Goal: Task Accomplishment & Management: Manage account settings

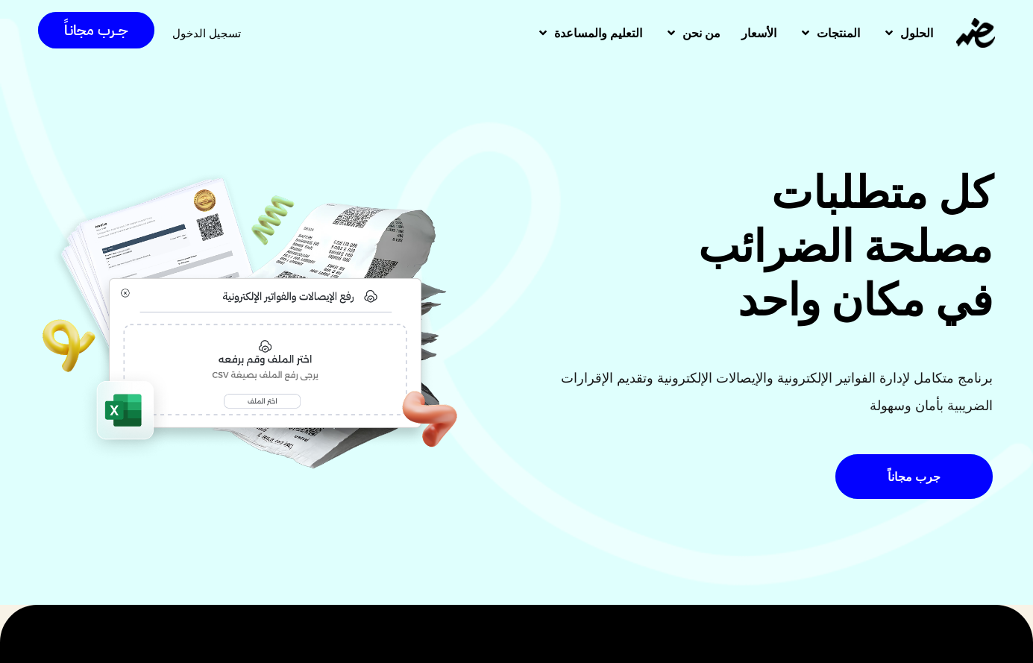
click at [201, 37] on span "تسجيل الدخول" at bounding box center [206, 33] width 69 height 11
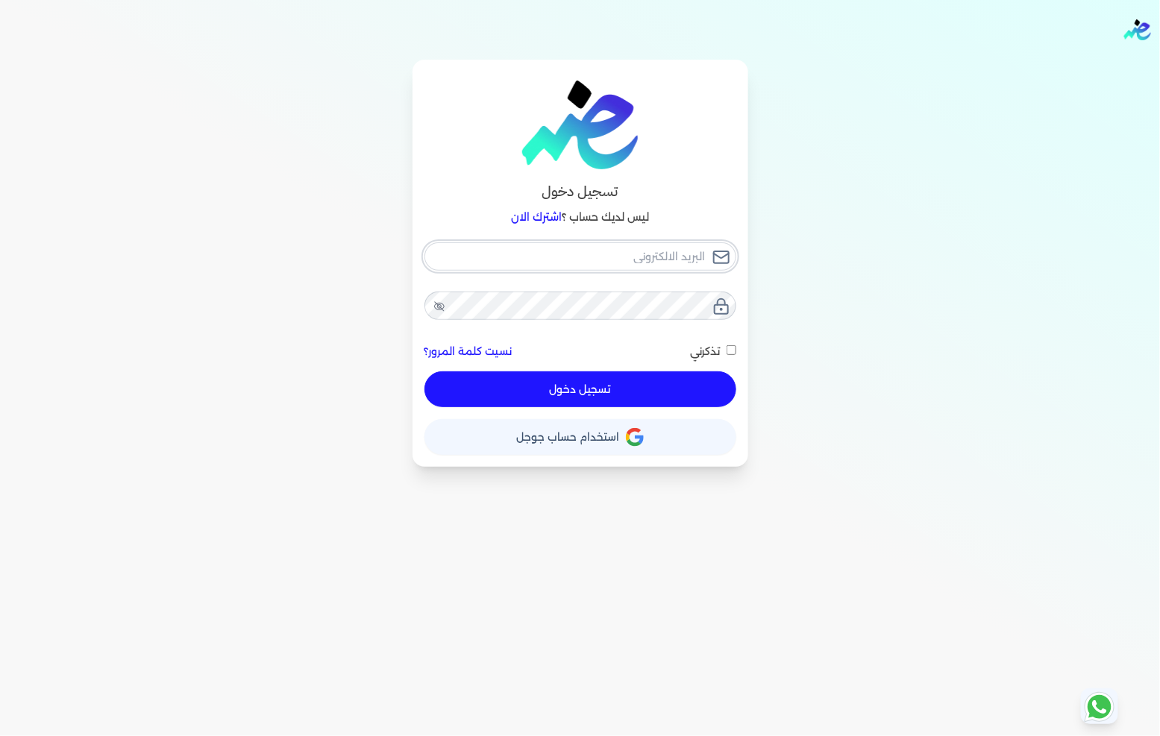
type input "fathyomran1600@gmail.com"
click at [602, 388] on div "fathyomran1600@gmail.com نسيت كلمة المرور؟ تذكرني تسجيل دخول" at bounding box center [580, 325] width 312 height 166
click at [607, 393] on button "تسجيل دخول" at bounding box center [580, 389] width 312 height 36
checkbox input "false"
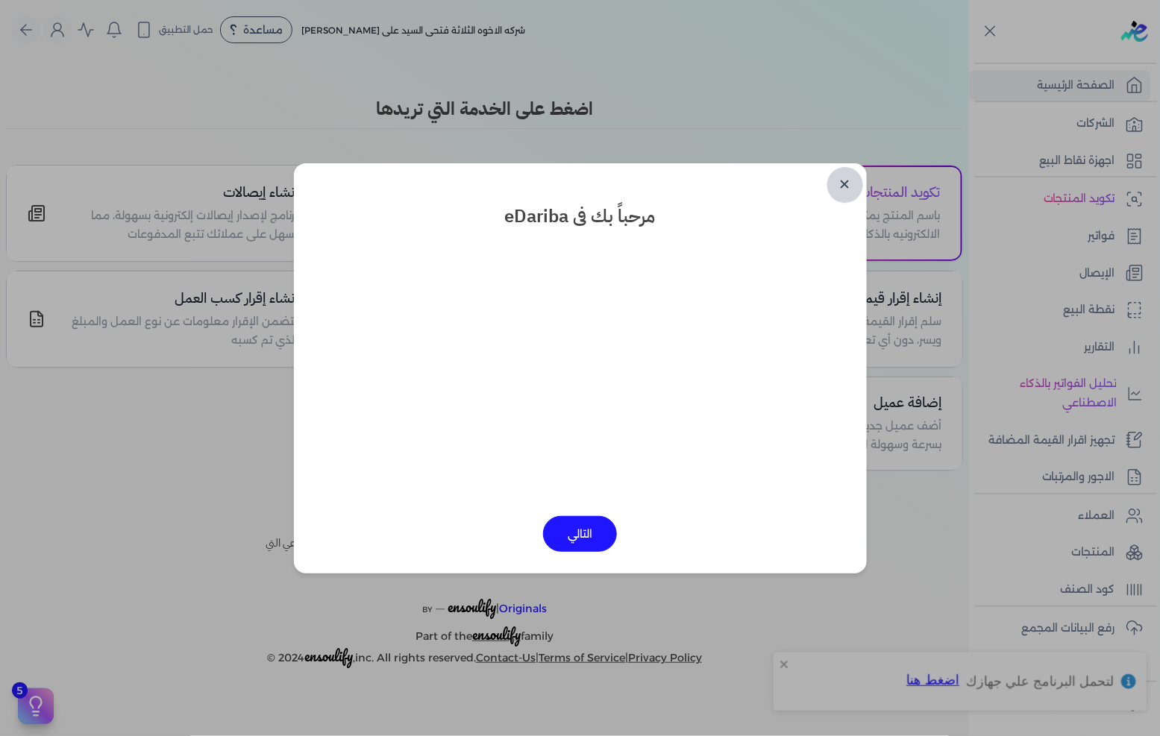
click at [843, 187] on link "✕" at bounding box center [845, 185] width 36 height 36
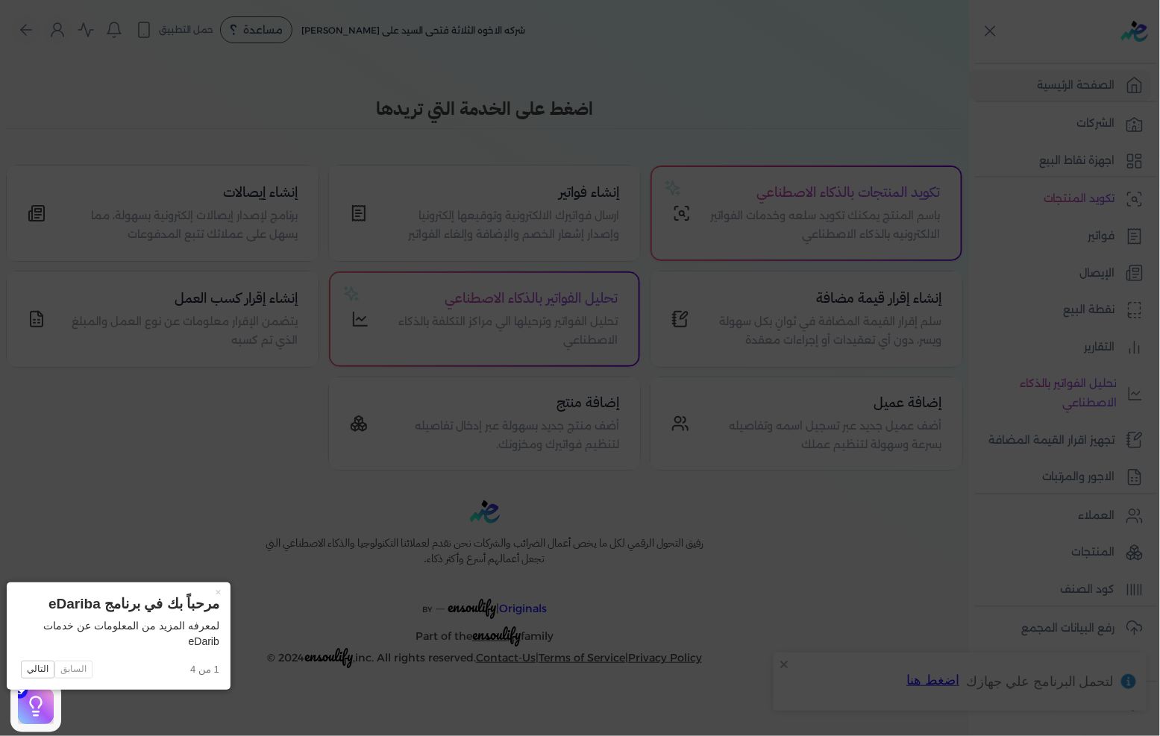
click at [917, 265] on icon at bounding box center [580, 368] width 1160 height 736
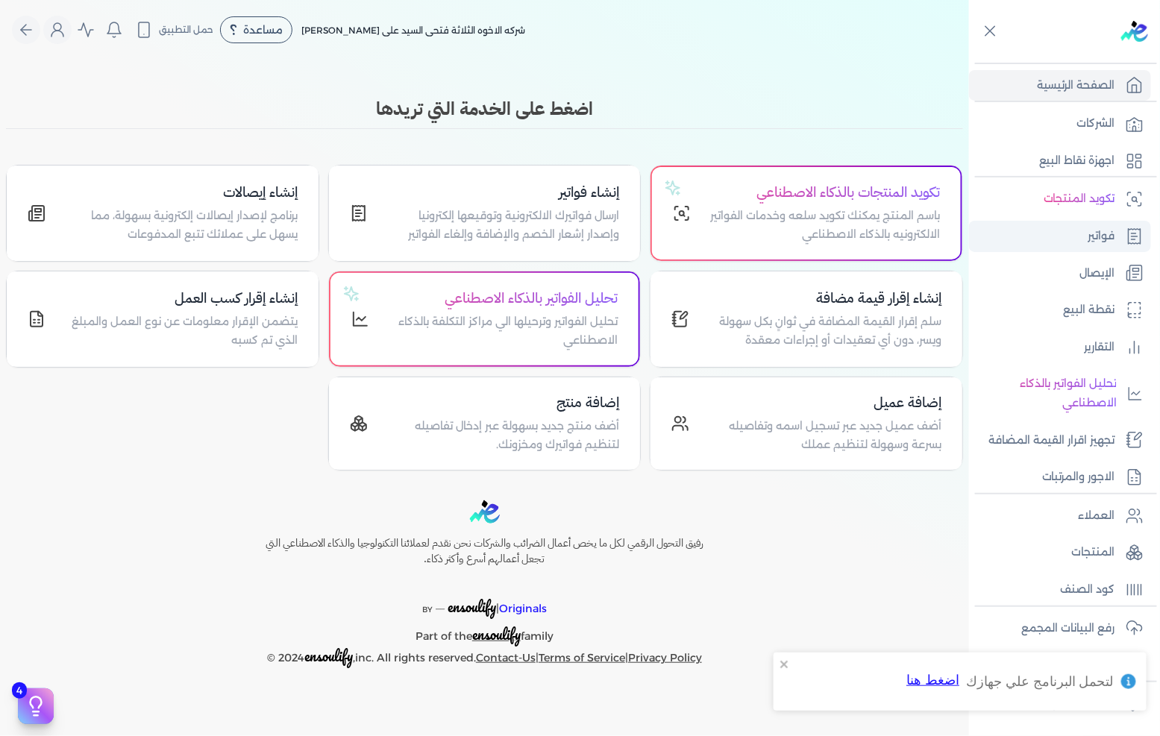
click at [1091, 237] on p "فواتير" at bounding box center [1101, 236] width 27 height 19
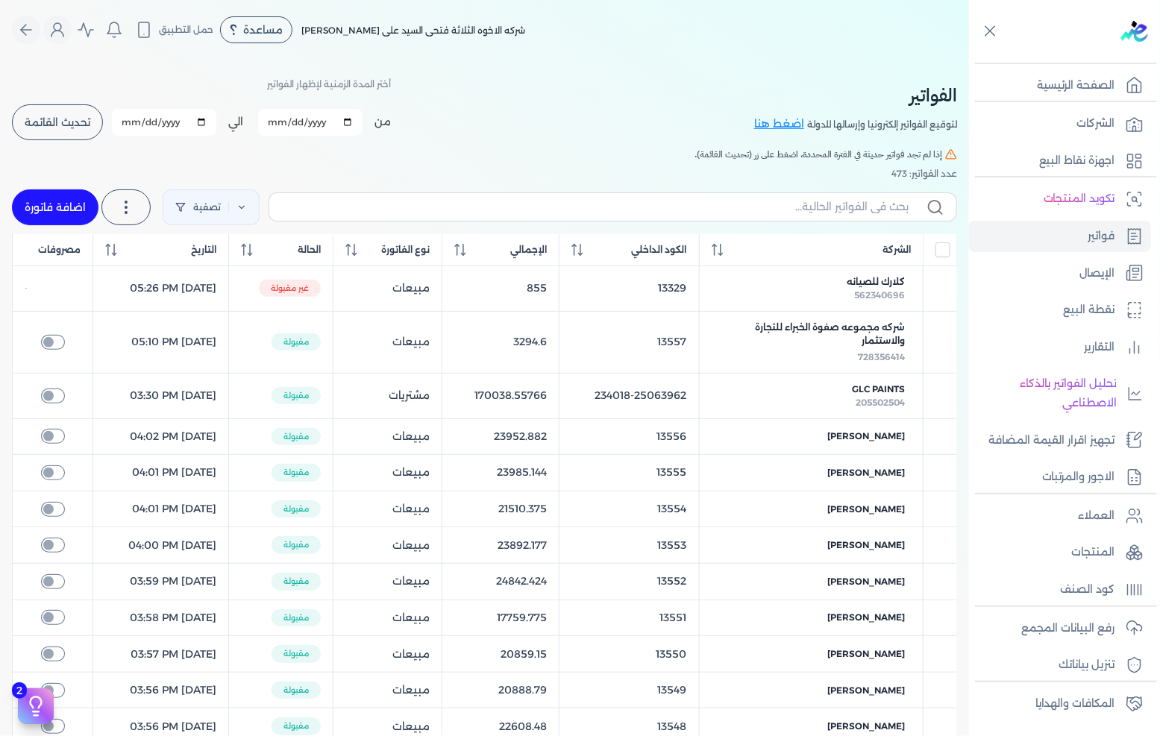
click at [91, 133] on button "تحديث القائمة" at bounding box center [57, 122] width 91 height 36
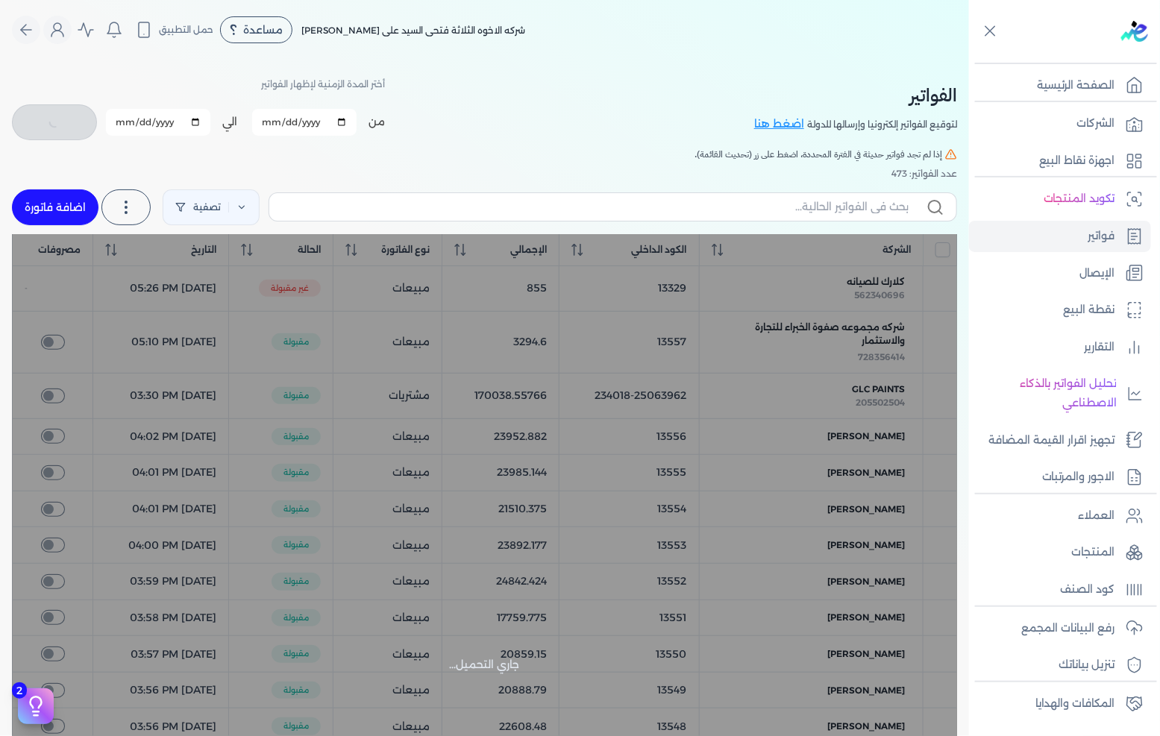
checkbox input "false"
